Goal: Task Accomplishment & Management: Complete application form

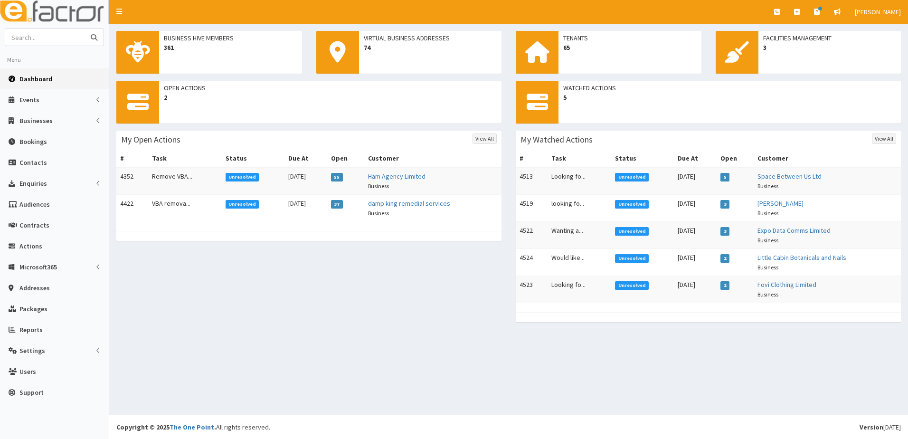
drag, startPoint x: 21, startPoint y: 40, endPoint x: 26, endPoint y: 36, distance: 6.4
click at [25, 36] on input "text" at bounding box center [45, 37] width 80 height 17
type input "b"
type input "07710525818"
click at [84, 29] on button "submit" at bounding box center [93, 37] width 19 height 17
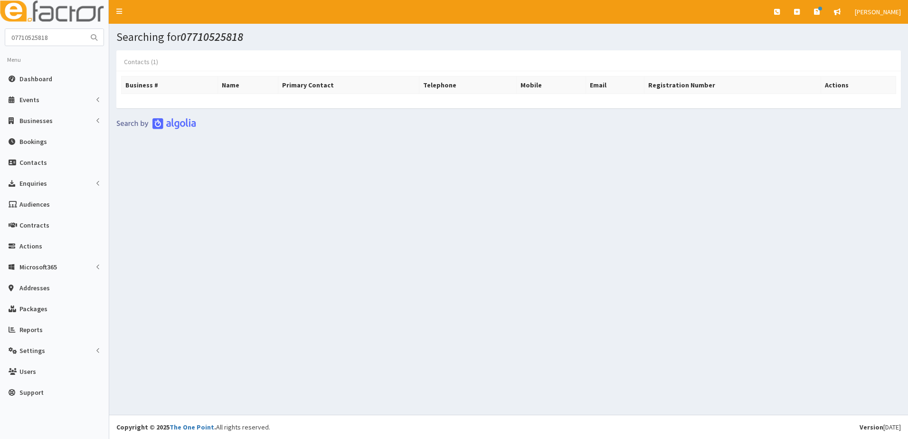
click at [137, 59] on link "Contacts (1)" at bounding box center [140, 62] width 49 height 20
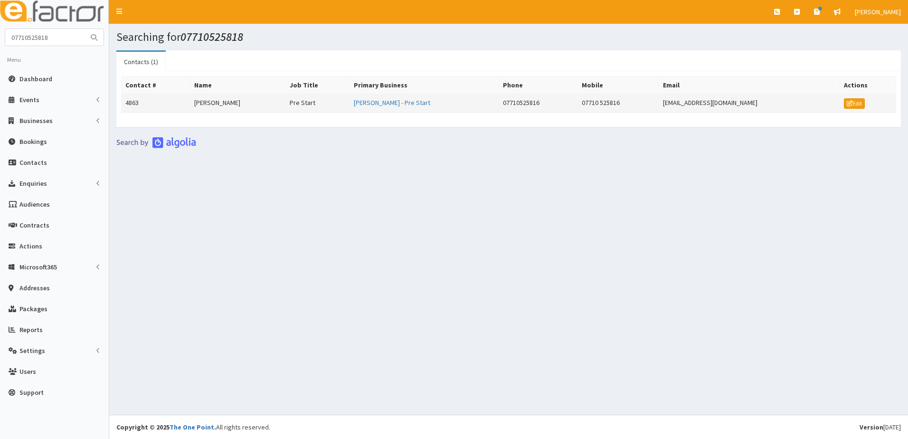
click at [134, 103] on td "4863" at bounding box center [156, 103] width 69 height 19
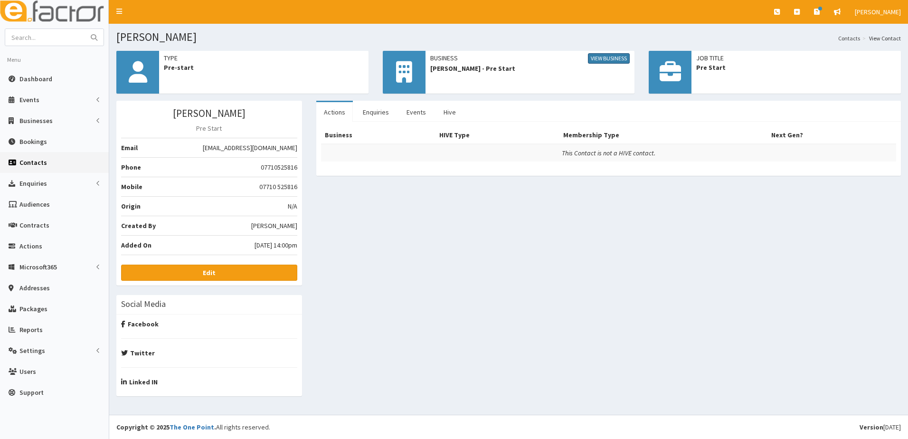
click at [605, 57] on link "View Business" at bounding box center [609, 58] width 42 height 10
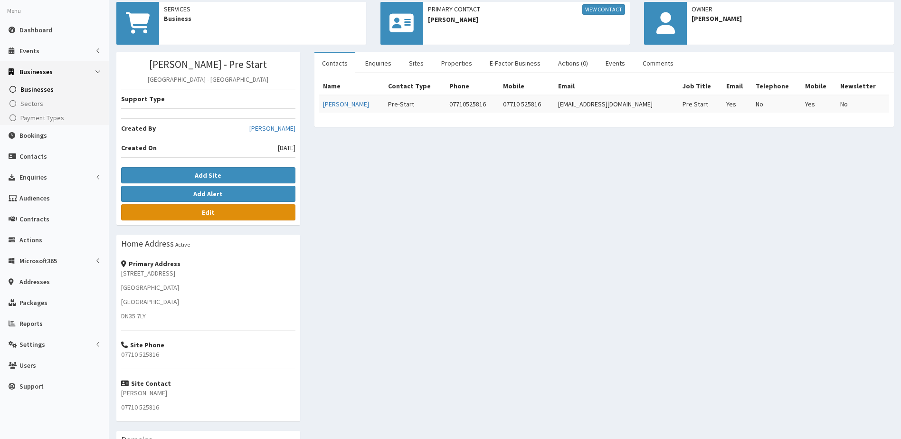
scroll to position [95, 0]
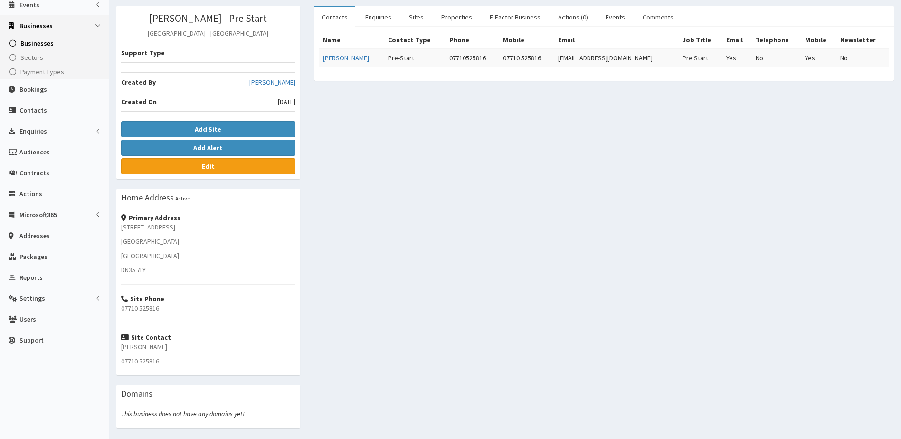
click at [32, 45] on span "Businesses" at bounding box center [36, 43] width 33 height 9
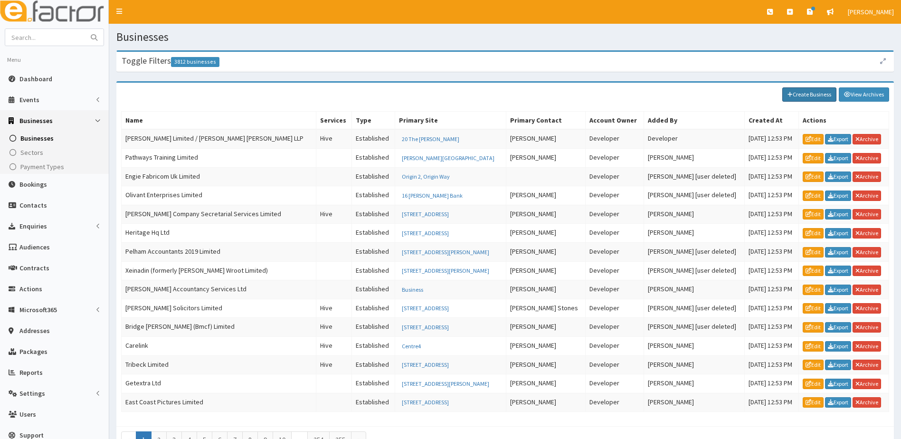
click at [816, 95] on link "Create Business" at bounding box center [809, 94] width 54 height 14
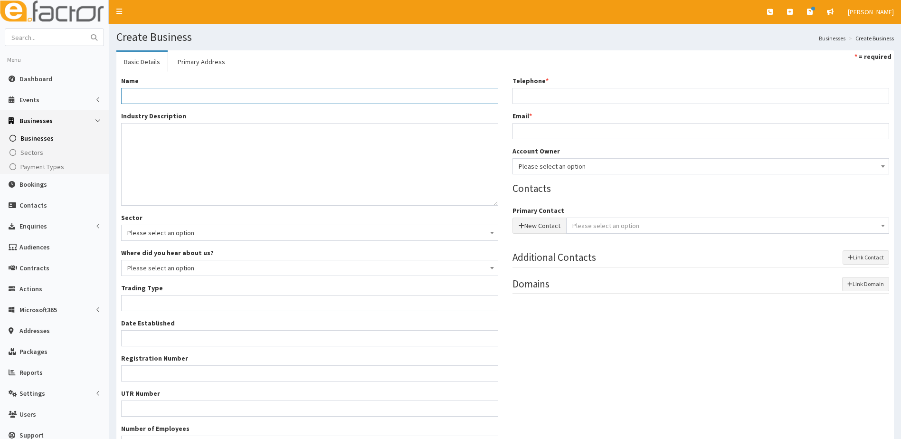
click at [158, 96] on input "Name *" at bounding box center [309, 96] width 377 height 16
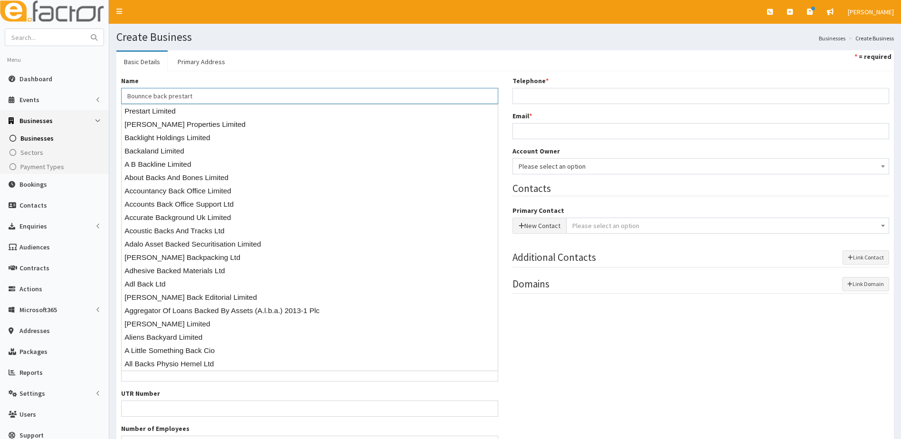
type input "Bounnce back prestart"
click at [544, 91] on input "Telephone *" at bounding box center [700, 96] width 377 height 16
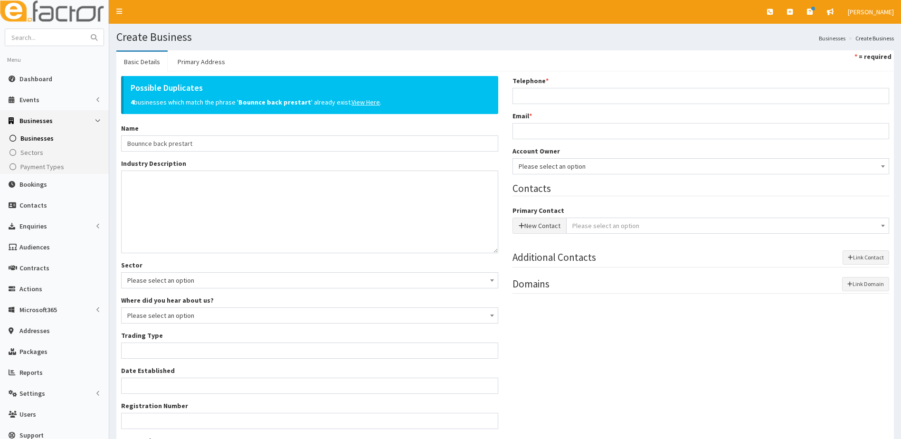
drag, startPoint x: 598, startPoint y: 368, endPoint x: 588, endPoint y: 345, distance: 25.3
click at [598, 364] on div "Possible Duplicates 4 businesses which match the phrase ' Bounnce back prestart…" at bounding box center [505, 291] width 782 height 430
click at [527, 223] on button "New Contact" at bounding box center [539, 225] width 54 height 16
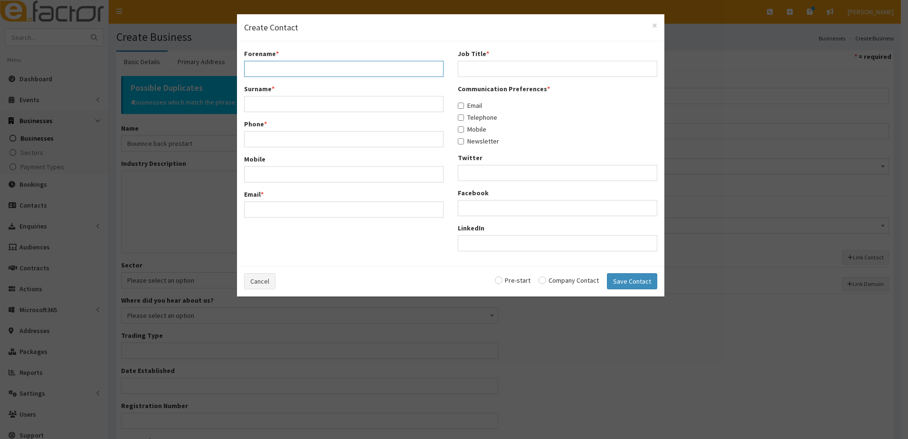
drag, startPoint x: 285, startPoint y: 68, endPoint x: 310, endPoint y: 66, distance: 24.3
click at [285, 68] on input "Forename *" at bounding box center [343, 69] width 199 height 16
drag, startPoint x: 652, startPoint y: 23, endPoint x: 652, endPoint y: 57, distance: 34.2
click at [653, 24] on span "×" at bounding box center [654, 25] width 5 height 13
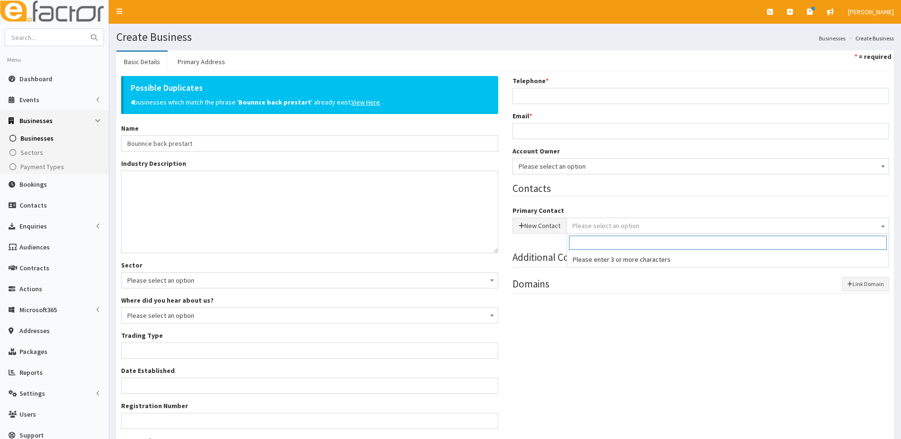
click at [599, 222] on span "Please select an option" at bounding box center [605, 225] width 67 height 9
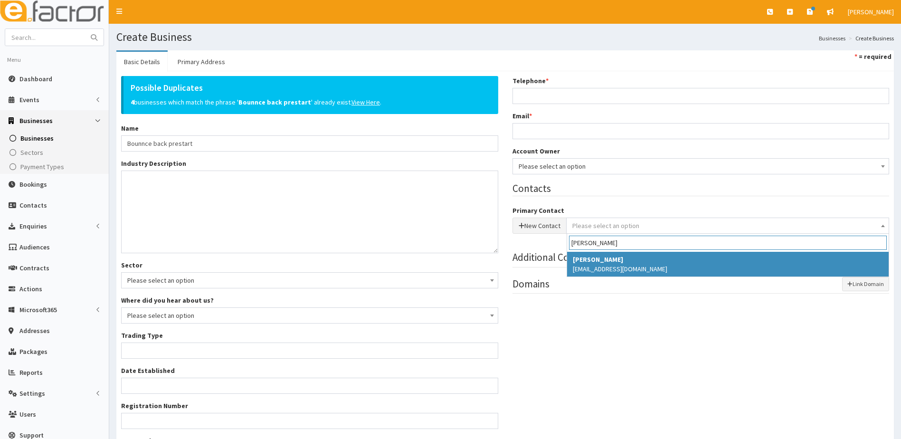
type input "alex lee"
select select "4863"
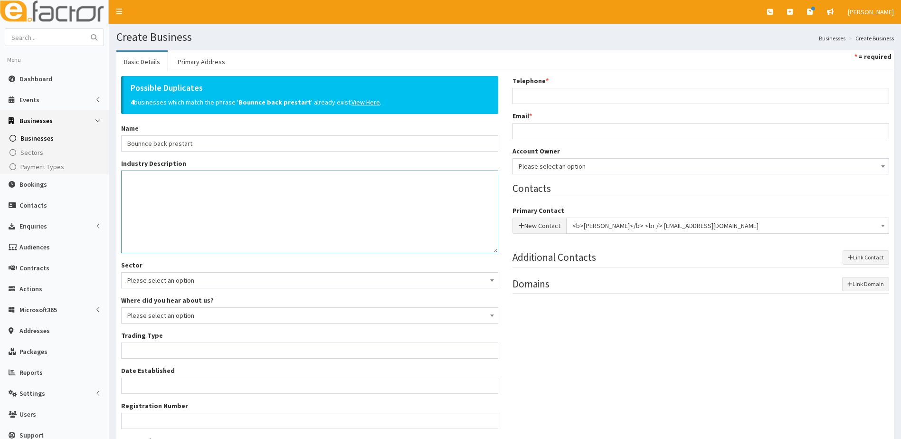
click at [174, 222] on textarea "Industry Description *" at bounding box center [309, 211] width 377 height 83
click at [150, 176] on textarea "Tramploine park" at bounding box center [309, 211] width 377 height 83
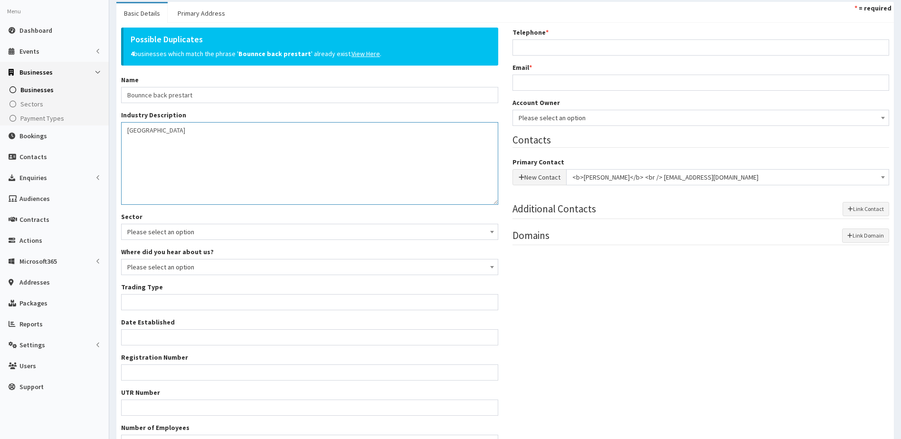
scroll to position [95, 0]
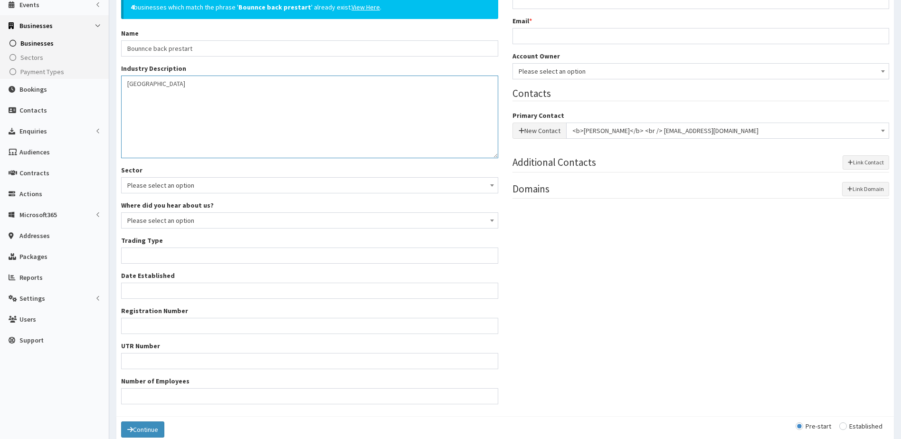
type textarea "Trampoline park"
click at [139, 255] on input "Trading Type *" at bounding box center [309, 255] width 377 height 16
type input "unknown"
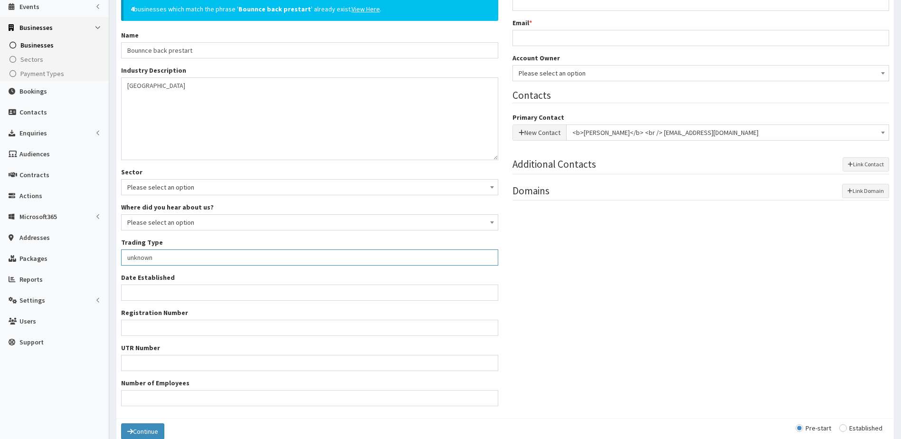
scroll to position [0, 0]
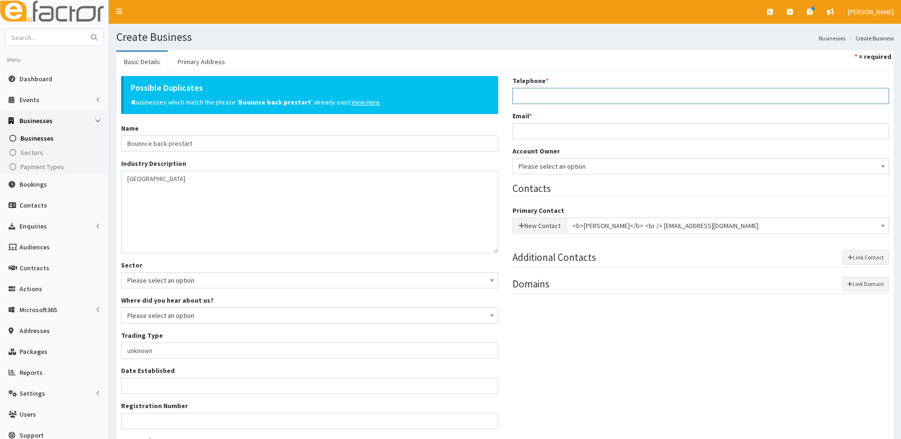
click at [530, 98] on input "Telephone *" at bounding box center [700, 96] width 377 height 16
type input "07710525818"
click at [550, 138] on input "Email *" at bounding box center [700, 131] width 377 height 16
click at [549, 132] on input "Email *" at bounding box center [700, 131] width 377 height 16
click at [532, 135] on input "Email *" at bounding box center [700, 131] width 377 height 16
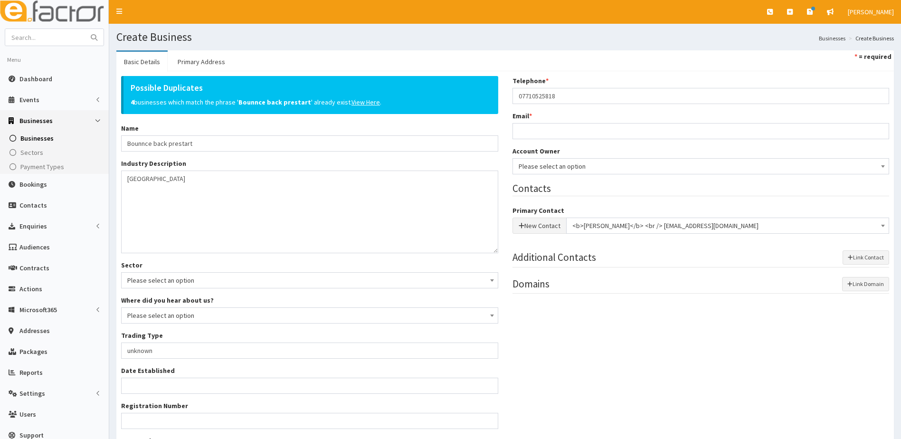
click at [648, 355] on div "Possible Duplicates 4 businesses which match the phrase ' Bounnce back prestart…" at bounding box center [505, 291] width 782 height 430
click at [538, 132] on input "Email *" at bounding box center [700, 131] width 377 height 16
click at [30, 205] on span "Contacts" at bounding box center [33, 205] width 28 height 9
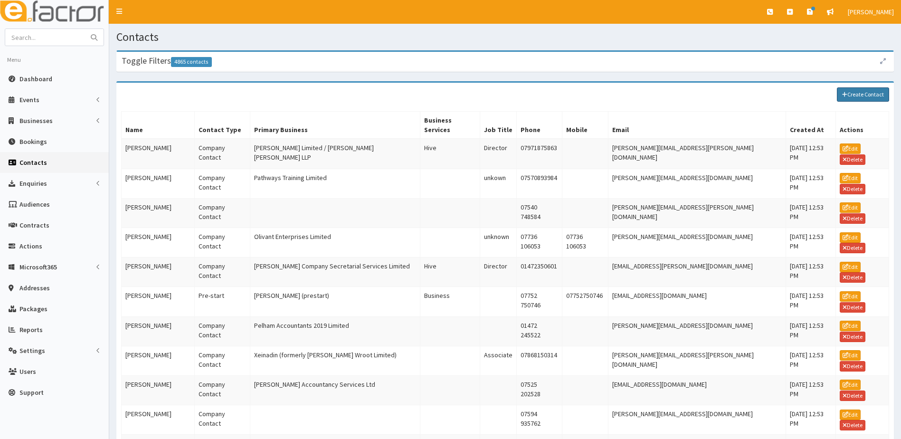
click at [855, 97] on link "Create Contact" at bounding box center [862, 94] width 52 height 14
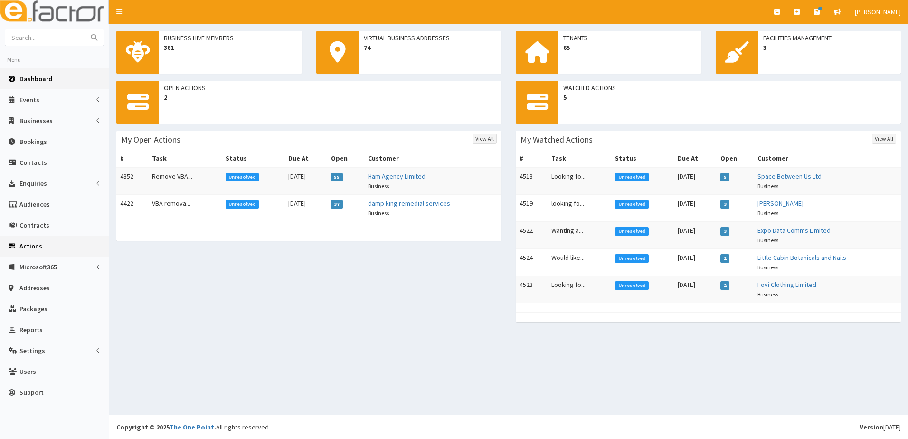
click at [31, 244] on span "Actions" at bounding box center [30, 246] width 23 height 9
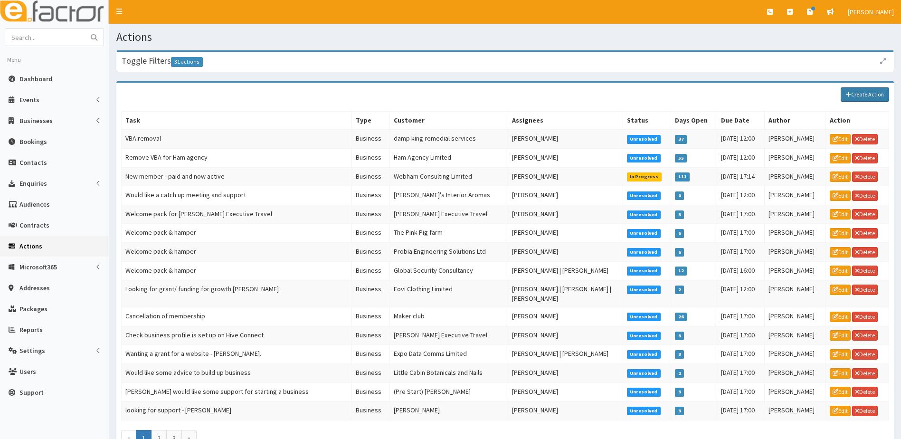
click at [863, 96] on link "Create Action" at bounding box center [864, 94] width 48 height 14
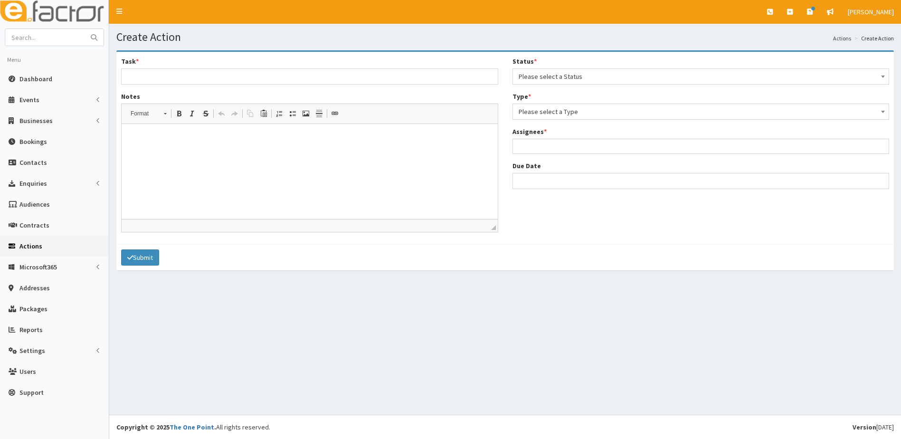
select select
click at [561, 109] on span "Please select a Type" at bounding box center [700, 111] width 365 height 13
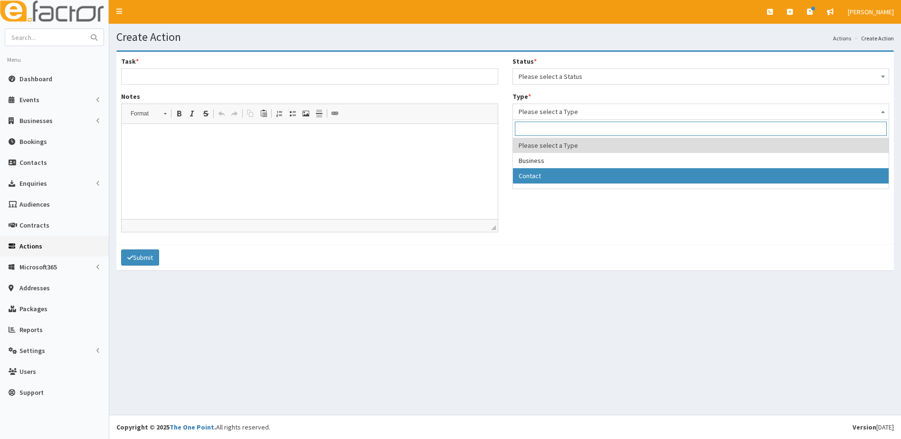
select select "contact"
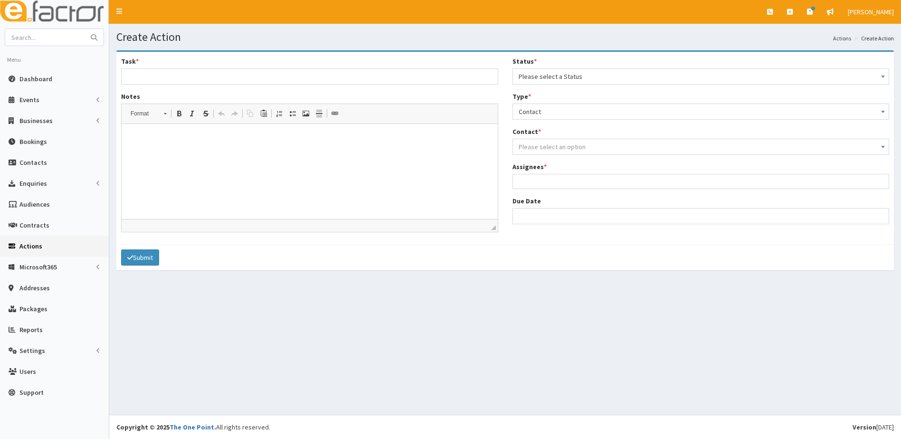
click at [546, 145] on span "Please select an option" at bounding box center [551, 146] width 67 height 9
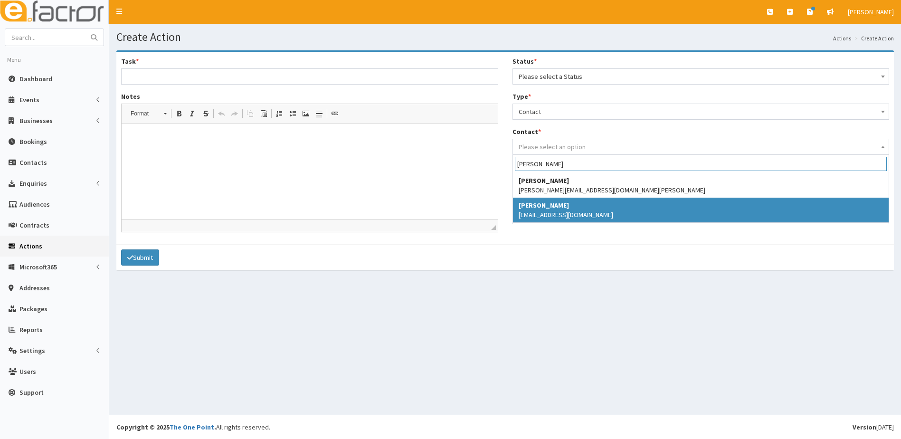
type input "alex l"
select select "4863"
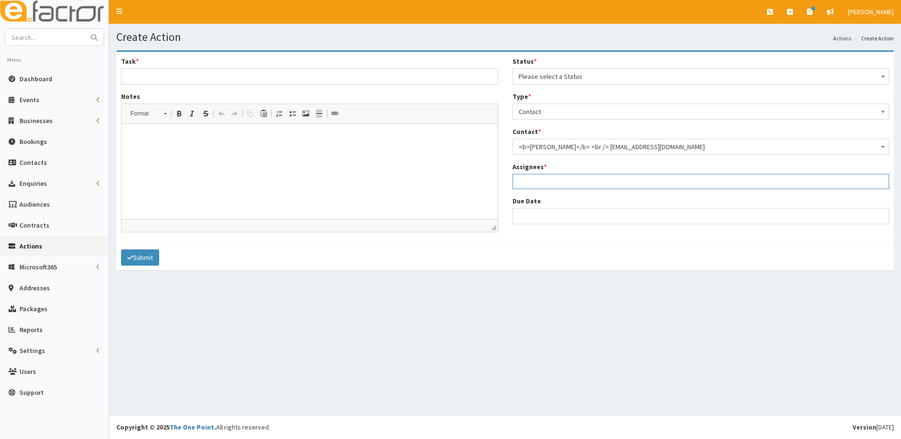
click at [544, 183] on ul at bounding box center [701, 180] width 376 height 12
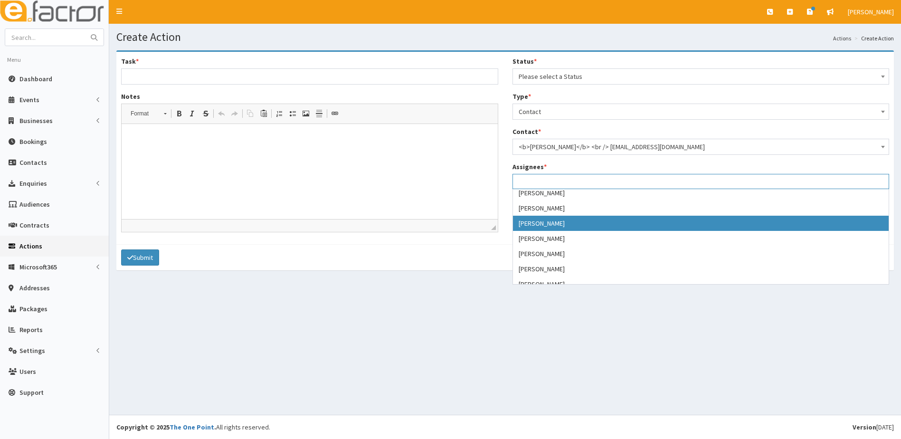
scroll to position [142, 0]
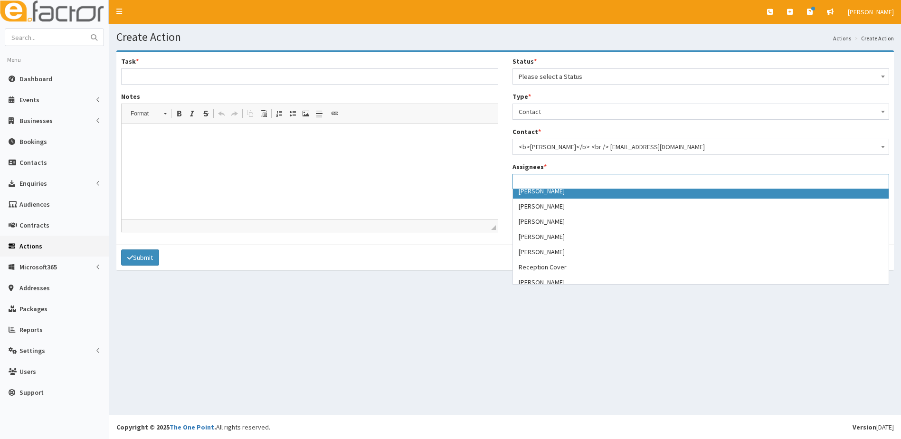
select select "29"
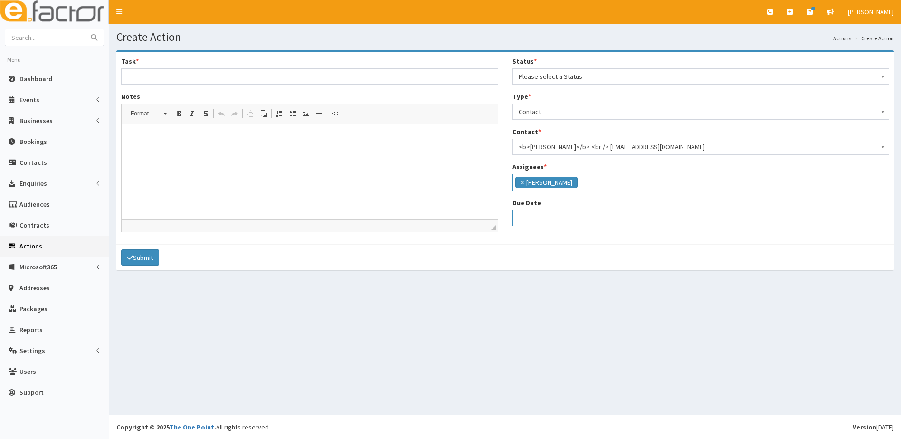
click at [542, 220] on input "Due Date" at bounding box center [700, 218] width 377 height 16
select select "12"
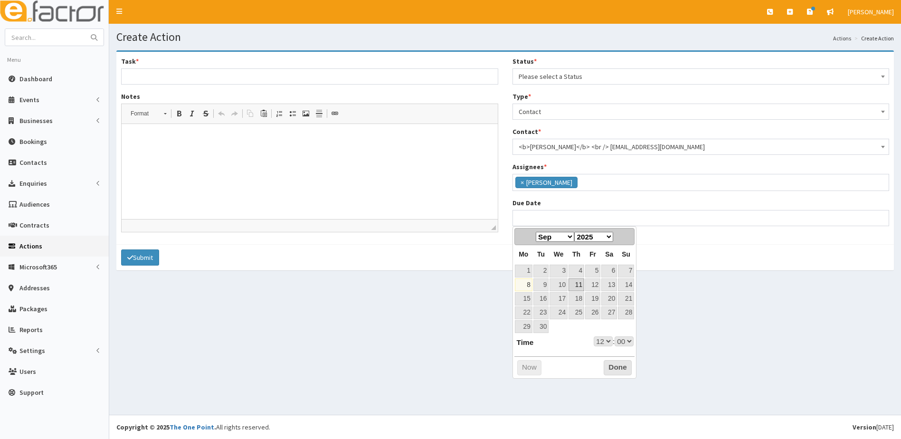
click at [575, 285] on link "11" at bounding box center [576, 284] width 16 height 13
type input "11-09-2025 12:00"
select select "12"
click at [703, 294] on div "Create Action Actions Create Action Task * Notes Rich Text Editor, notes Editor…" at bounding box center [504, 219] width 791 height 391
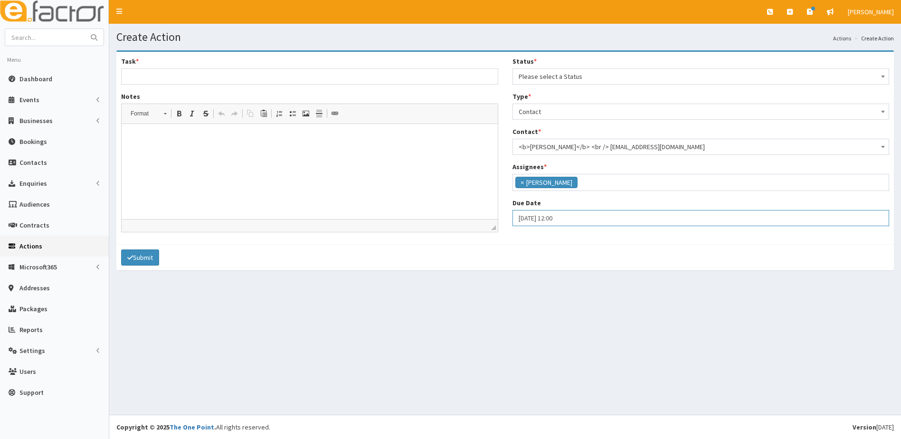
select select "12"
click at [576, 220] on input "11-09-2025 12:00" at bounding box center [700, 218] width 377 height 16
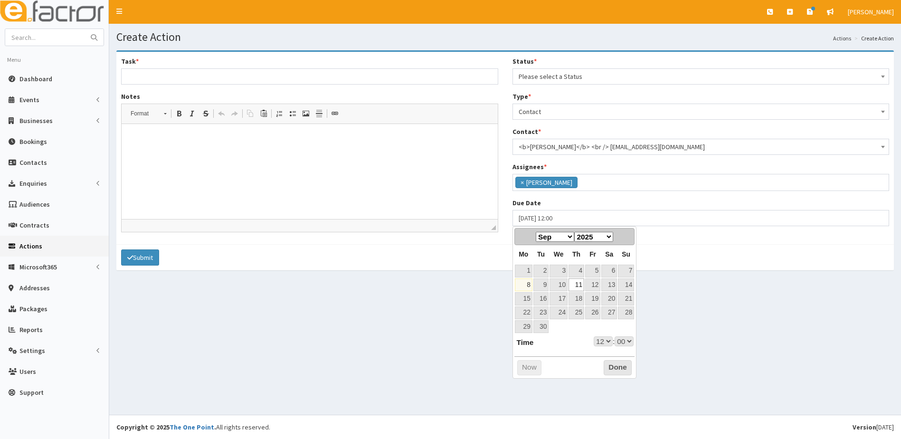
click at [603, 340] on select "00 01 02 03 04 05 06 07 08 09 10 11 12 13 14 15 16 17 18 19 20 21 22 23" at bounding box center [602, 341] width 19 height 10
type input "[DATE] 17:00"
select select "17"
click at [612, 366] on button "Done" at bounding box center [617, 367] width 28 height 15
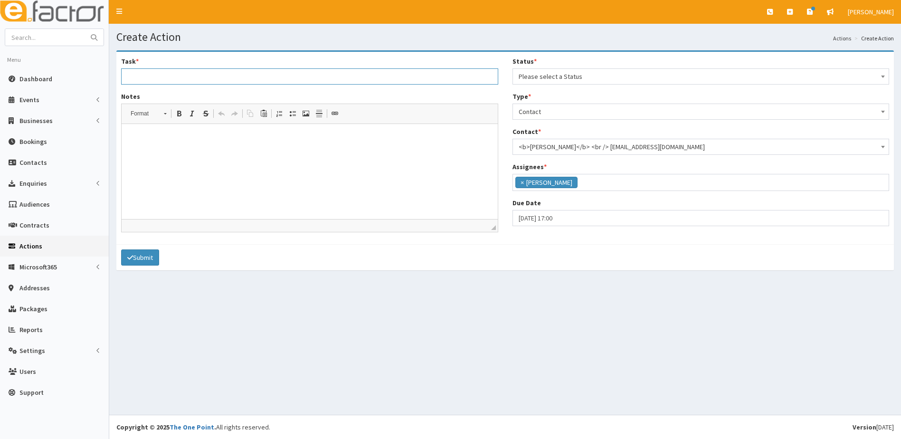
click at [142, 81] on input "Task *" at bounding box center [309, 76] width 377 height 16
click at [121, 249] on button "Submit" at bounding box center [140, 257] width 38 height 16
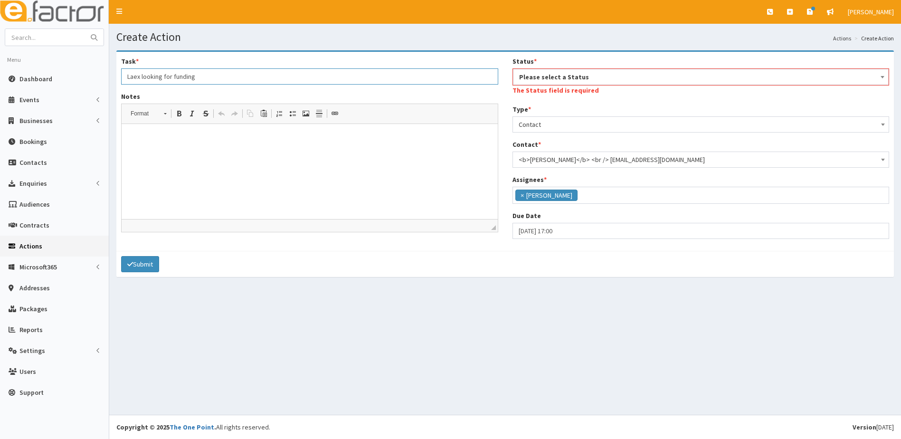
click at [145, 75] on input "Laex looking for funding" at bounding box center [309, 76] width 377 height 16
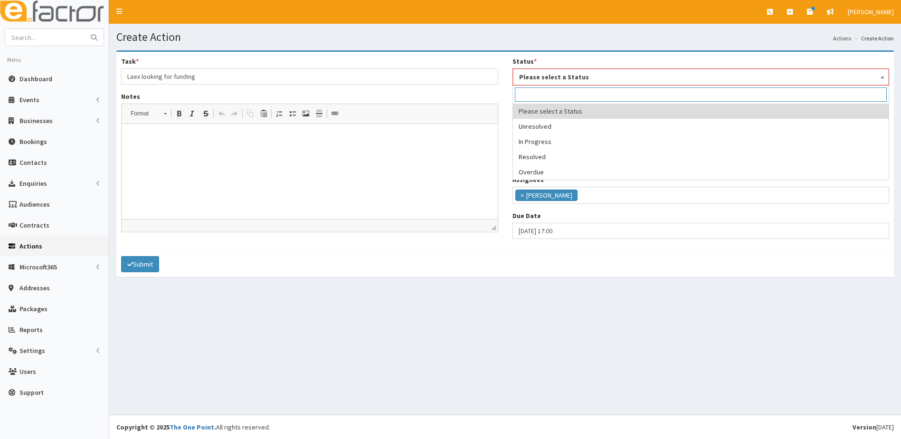
drag, startPoint x: 581, startPoint y: 77, endPoint x: 576, endPoint y: 99, distance: 22.5
click at [581, 77] on span "Please select a Status" at bounding box center [701, 76] width 364 height 13
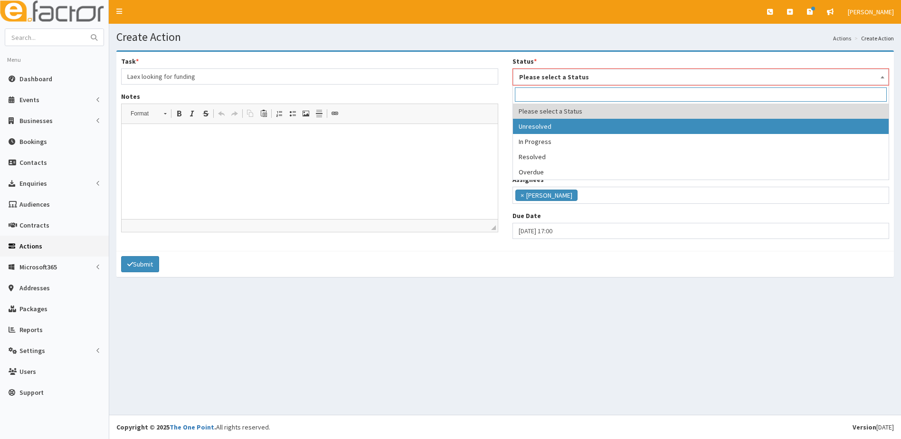
drag, startPoint x: 569, startPoint y: 123, endPoint x: 381, endPoint y: 76, distance: 193.4
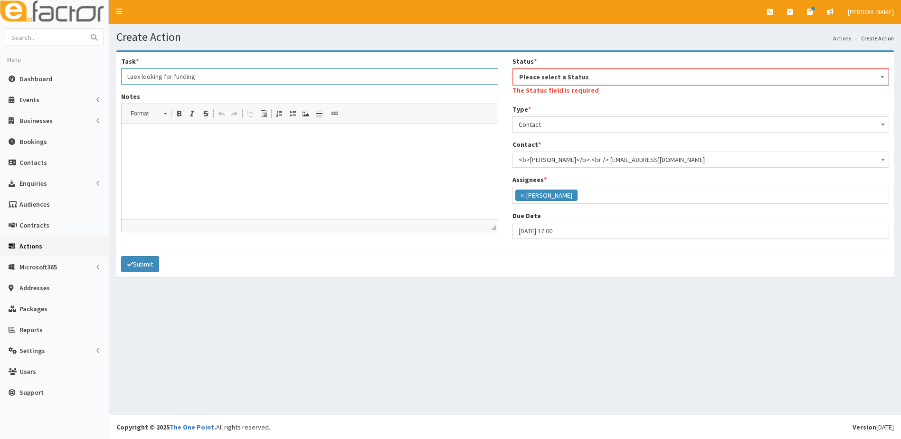
drag, startPoint x: 212, startPoint y: 75, endPoint x: 141, endPoint y: 72, distance: 70.8
click at [191, 73] on input "Laex looking for funding" at bounding box center [309, 76] width 377 height 16
click at [140, 75] on input "Laex looking for funding" at bounding box center [309, 76] width 377 height 16
type input "[PERSON_NAME] - looking for funding"
click at [142, 136] on p at bounding box center [309, 138] width 357 height 10
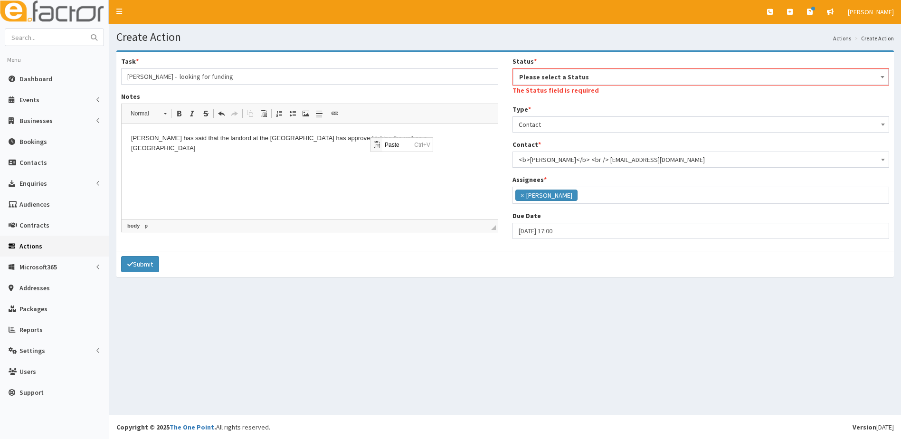
scroll to position [0, 0]
drag, startPoint x: 476, startPoint y: 191, endPoint x: 461, endPoint y: 175, distance: 21.5
click at [475, 163] on html "Alex has said that the landord at the Riverhead has approved taking the unit as…" at bounding box center [310, 143] width 376 height 39
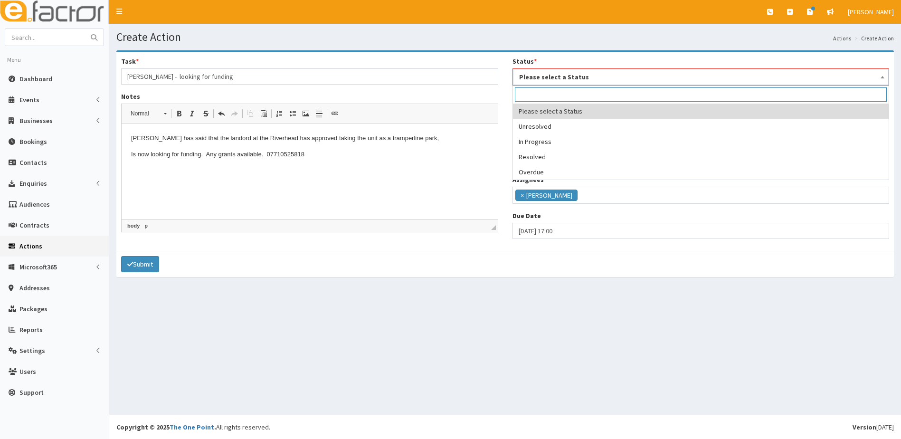
click at [602, 72] on span "Please select a Status" at bounding box center [701, 76] width 364 height 13
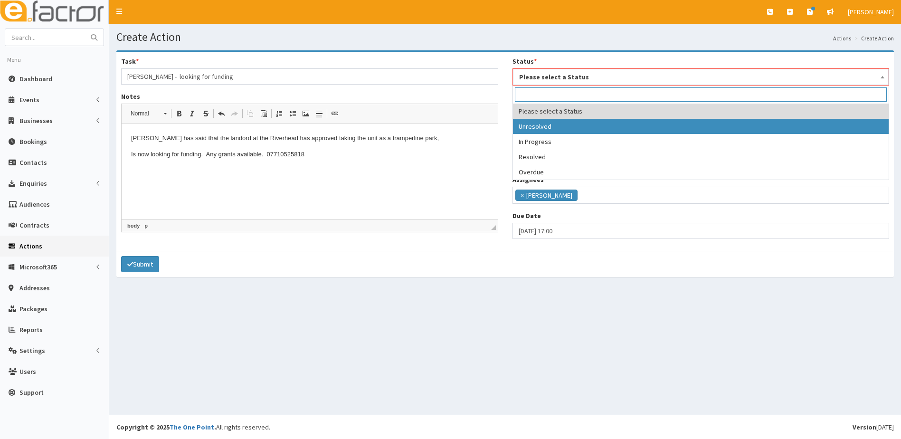
select select "1"
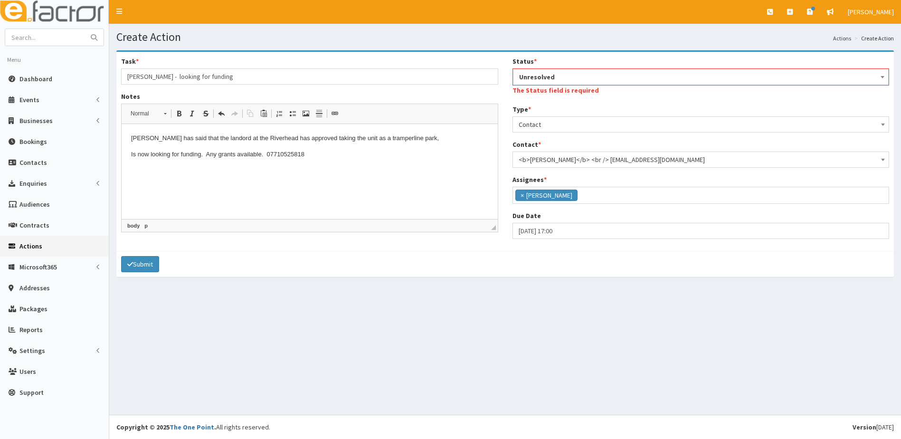
scroll to position [0, 0]
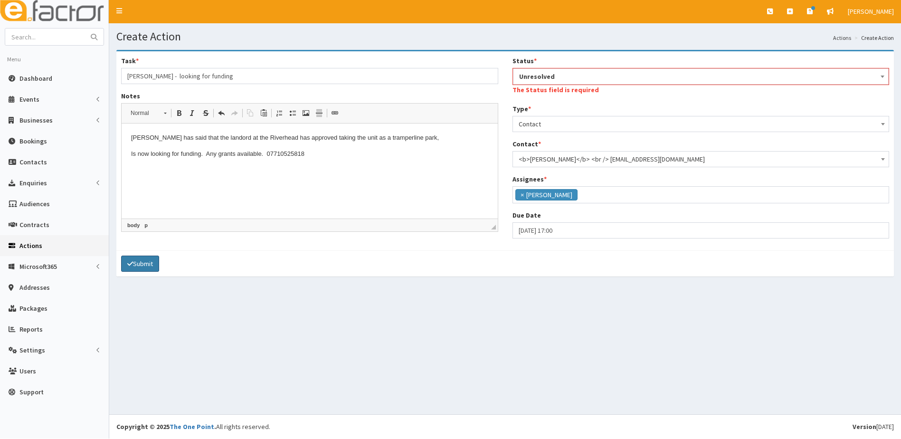
click at [139, 263] on button "Submit" at bounding box center [140, 263] width 38 height 16
